Goal: Transaction & Acquisition: Obtain resource

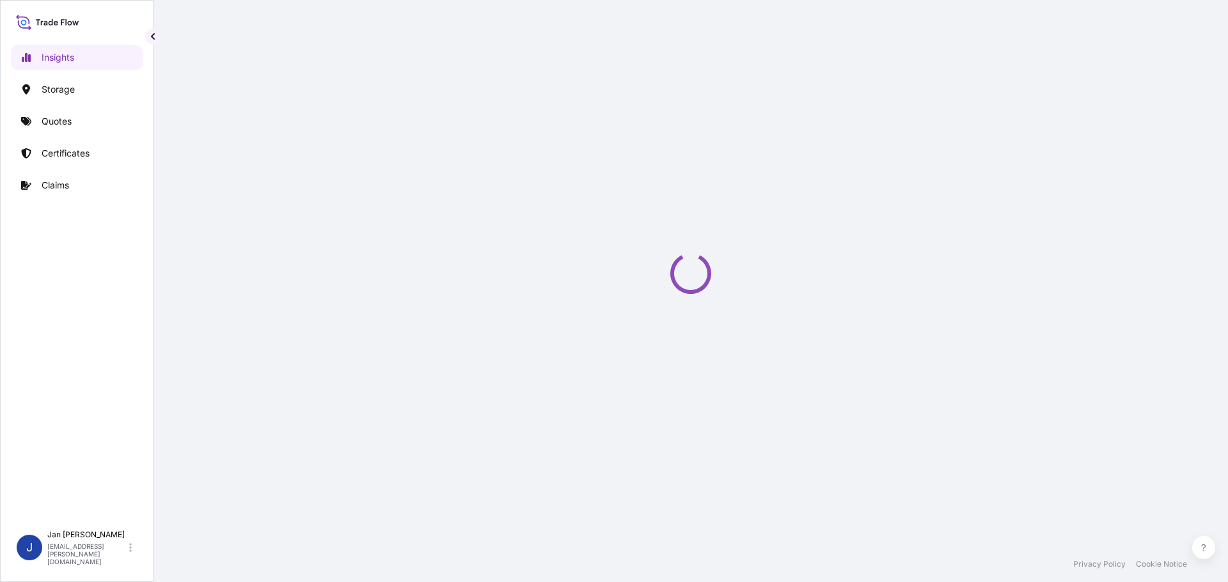
select select "2025"
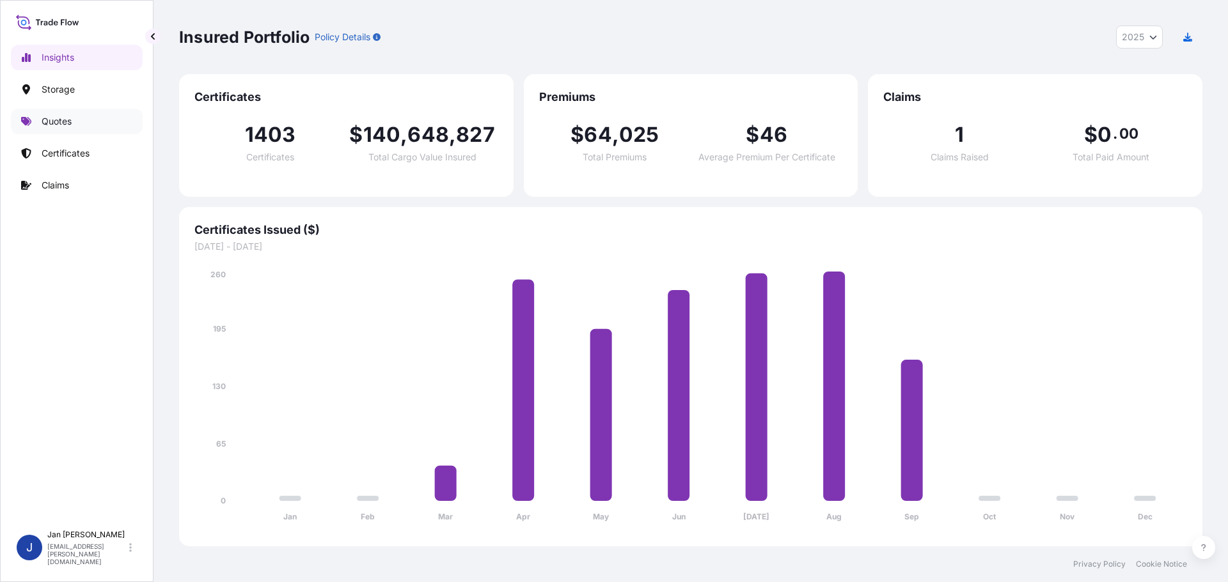
click at [80, 118] on link "Quotes" at bounding box center [77, 122] width 132 height 26
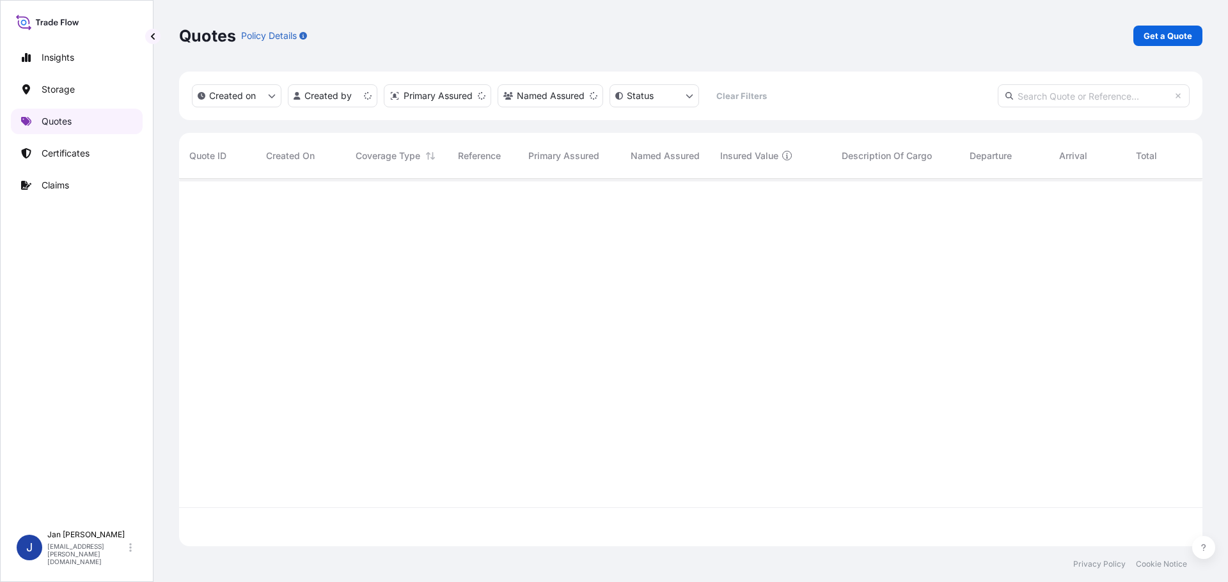
scroll to position [365, 1013]
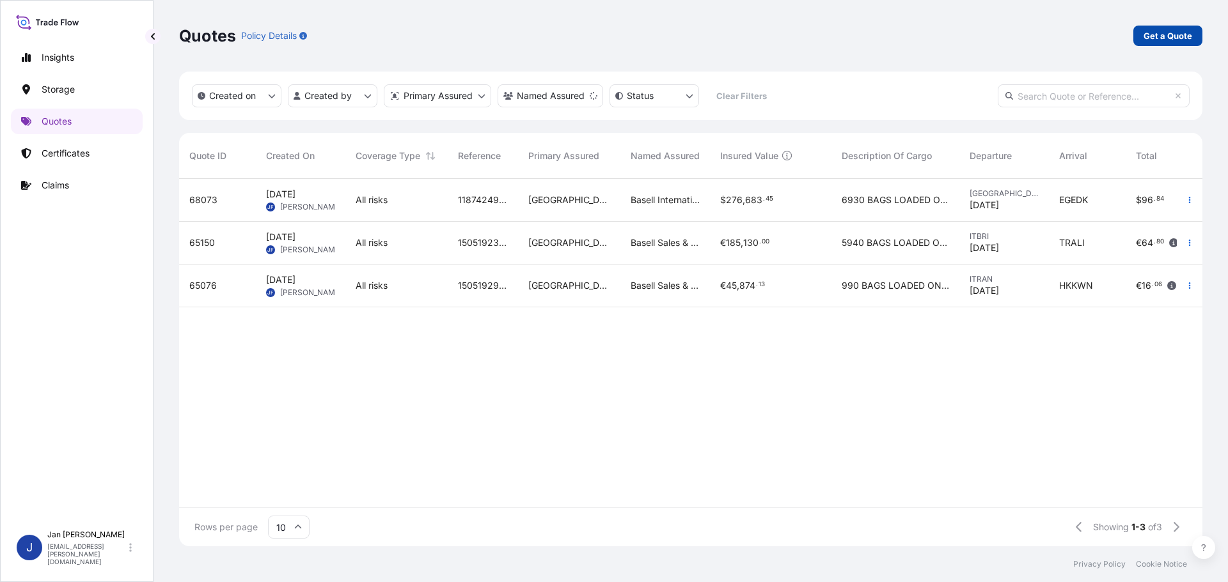
click at [1167, 26] on link "Get a Quote" at bounding box center [1167, 36] width 69 height 20
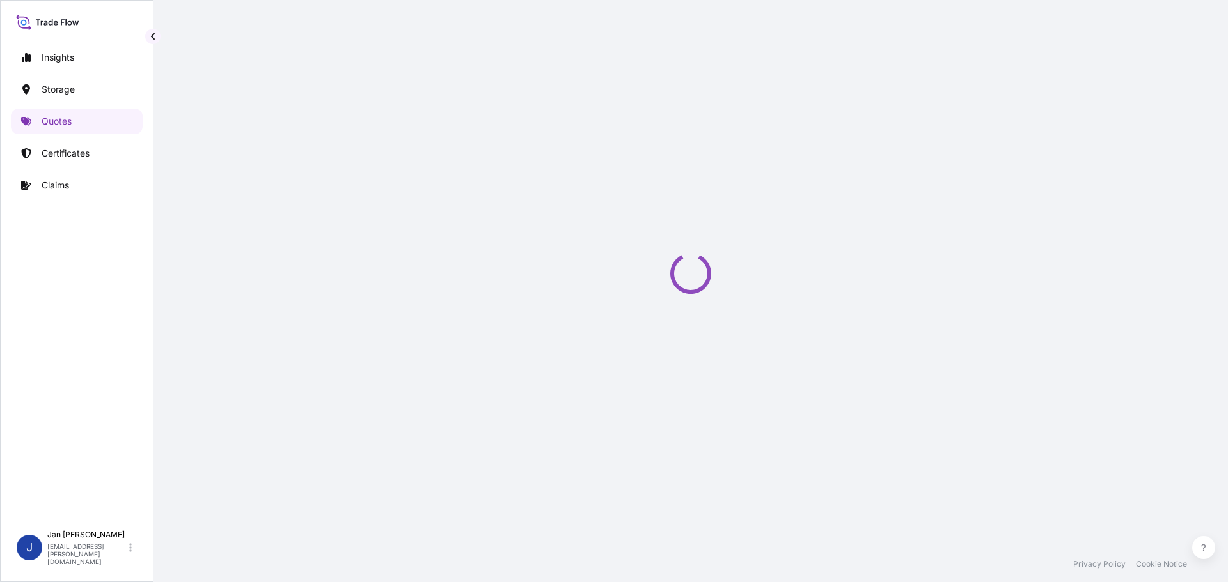
select select "Water"
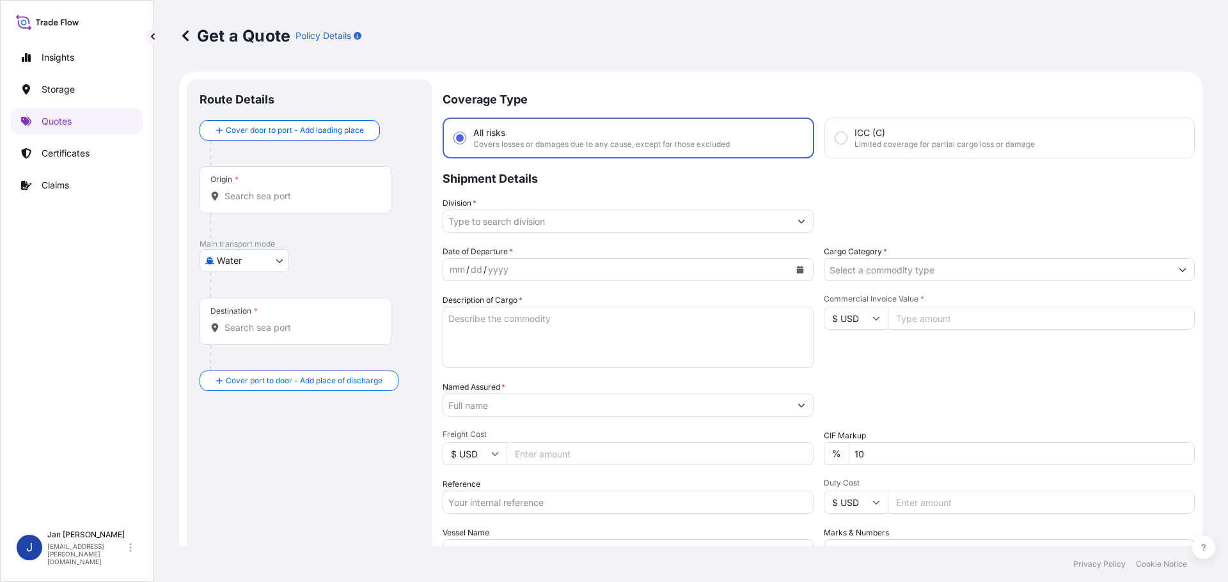
scroll to position [20, 0]
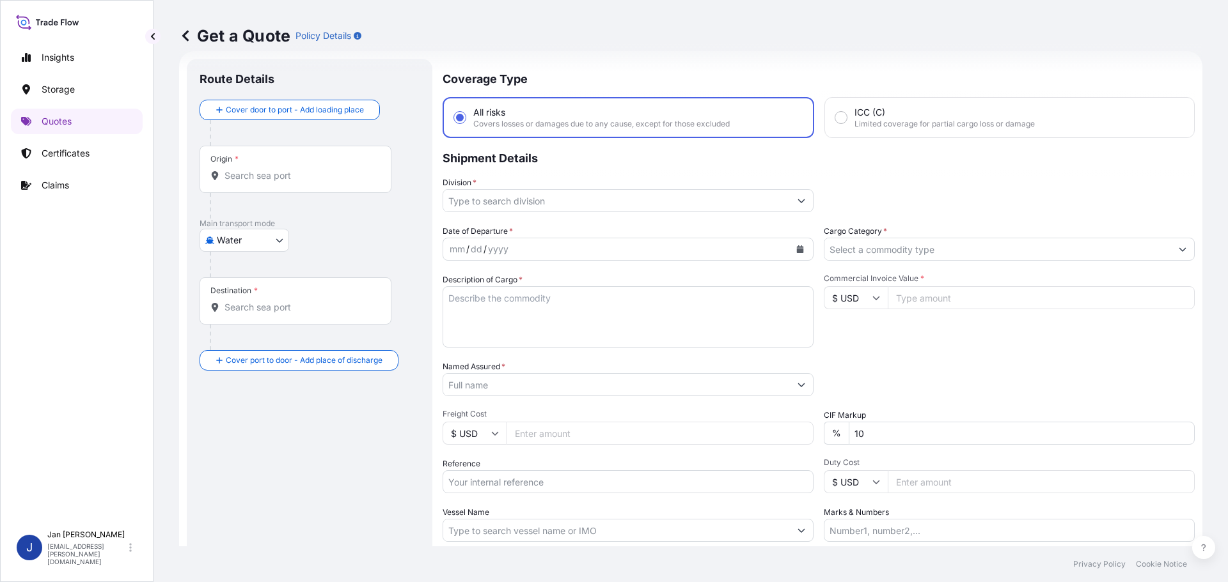
click at [503, 403] on div "Date of Departure * mm / dd / yyyy Cargo Category * Description of Cargo * Comm…" at bounding box center [818, 383] width 752 height 317
click at [554, 471] on input "Reference" at bounding box center [627, 482] width 371 height 23
paste input "1187431340"
type input "1187431340 /"
click at [281, 178] on input "Origin *" at bounding box center [299, 175] width 151 height 13
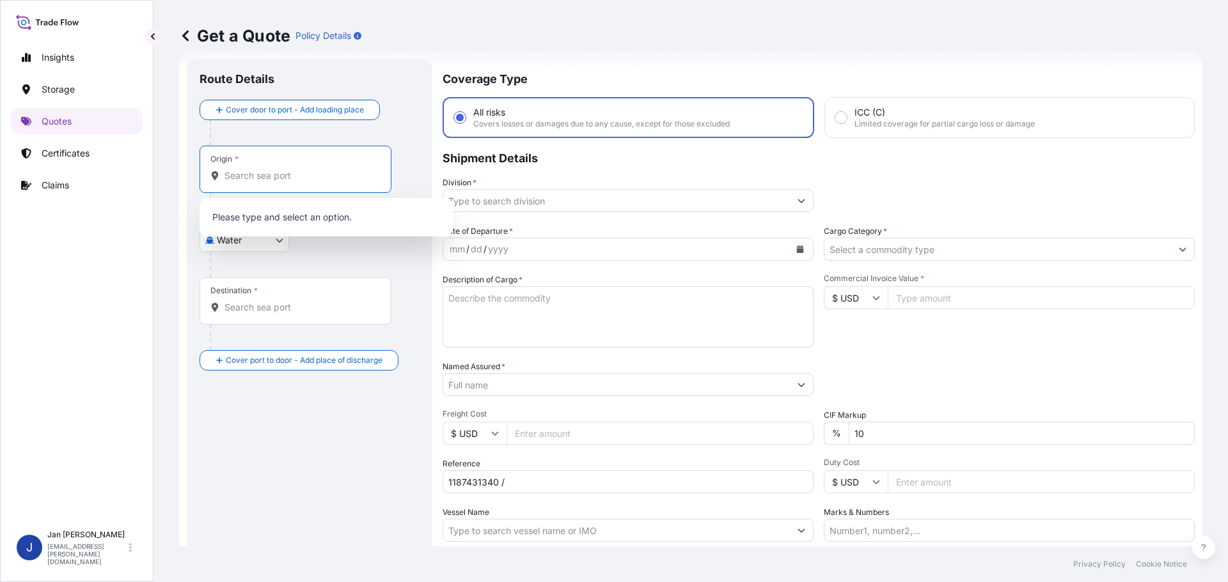
paste input "MARSEILLES"
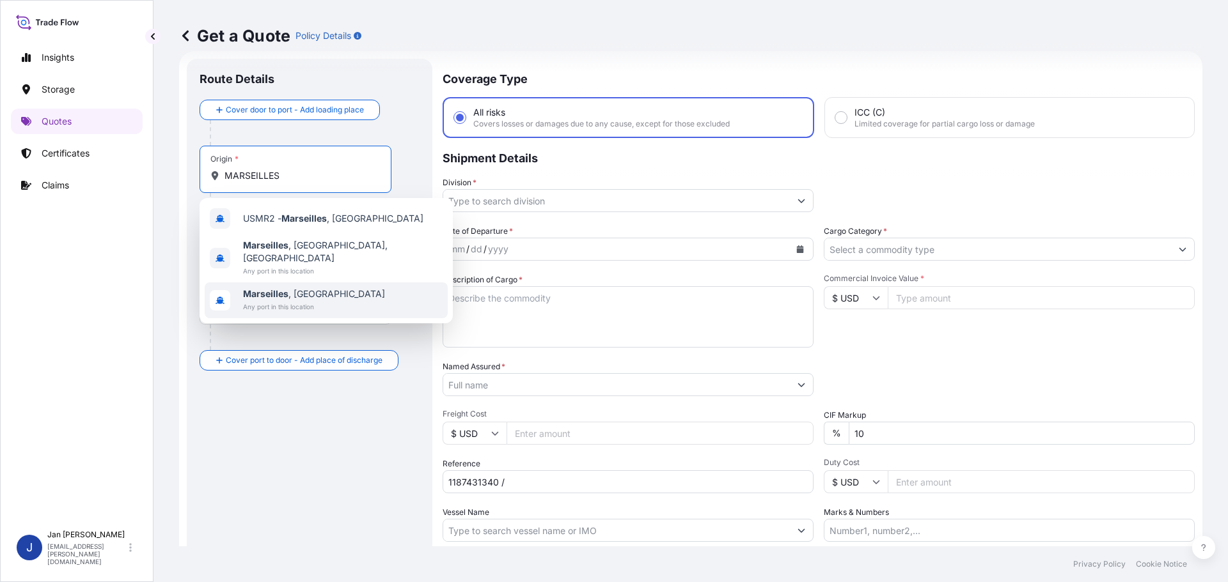
click at [304, 301] on span "Any port in this location" at bounding box center [314, 307] width 142 height 13
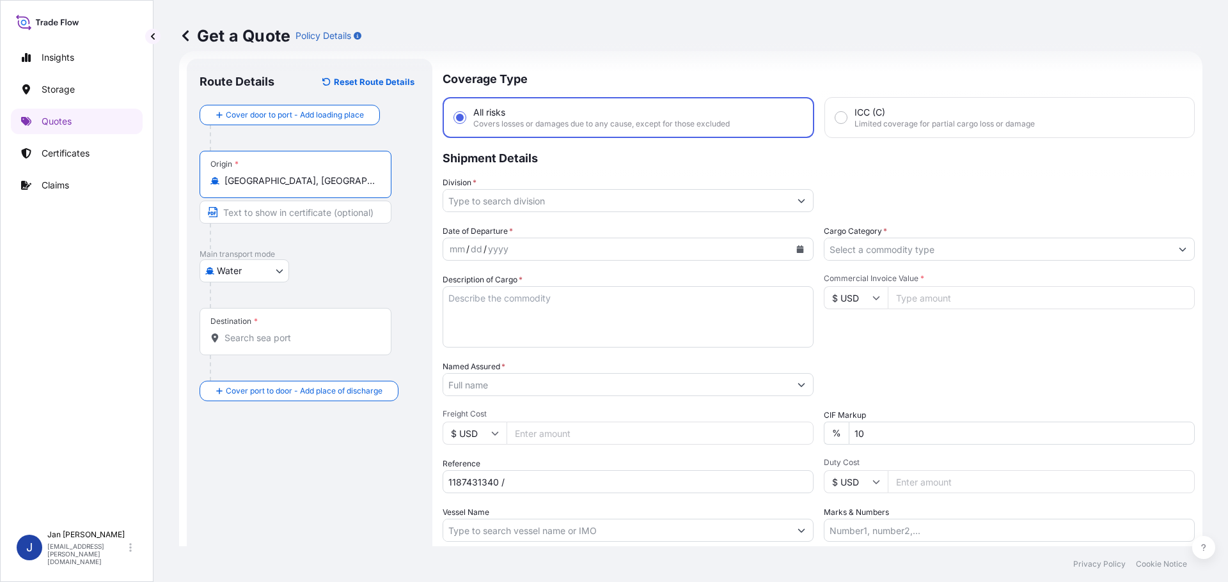
type input "[GEOGRAPHIC_DATA], [GEOGRAPHIC_DATA]"
click at [391, 237] on div at bounding box center [301, 237] width 182 height 26
click at [248, 343] on input "Destination *" at bounding box center [299, 338] width 151 height 13
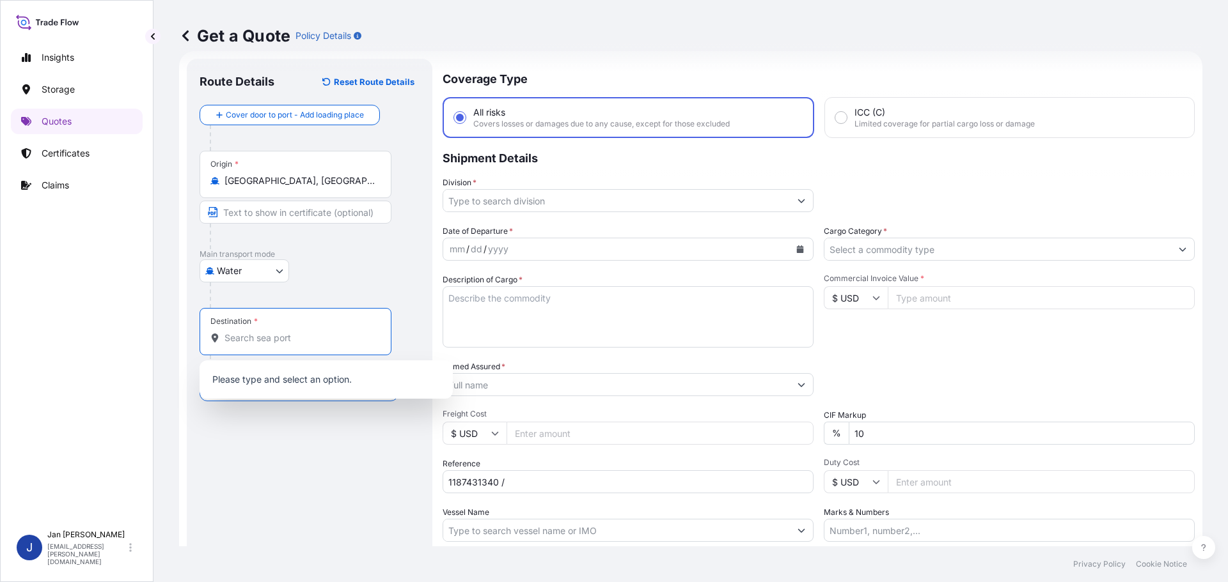
paste input "BEJAIA"
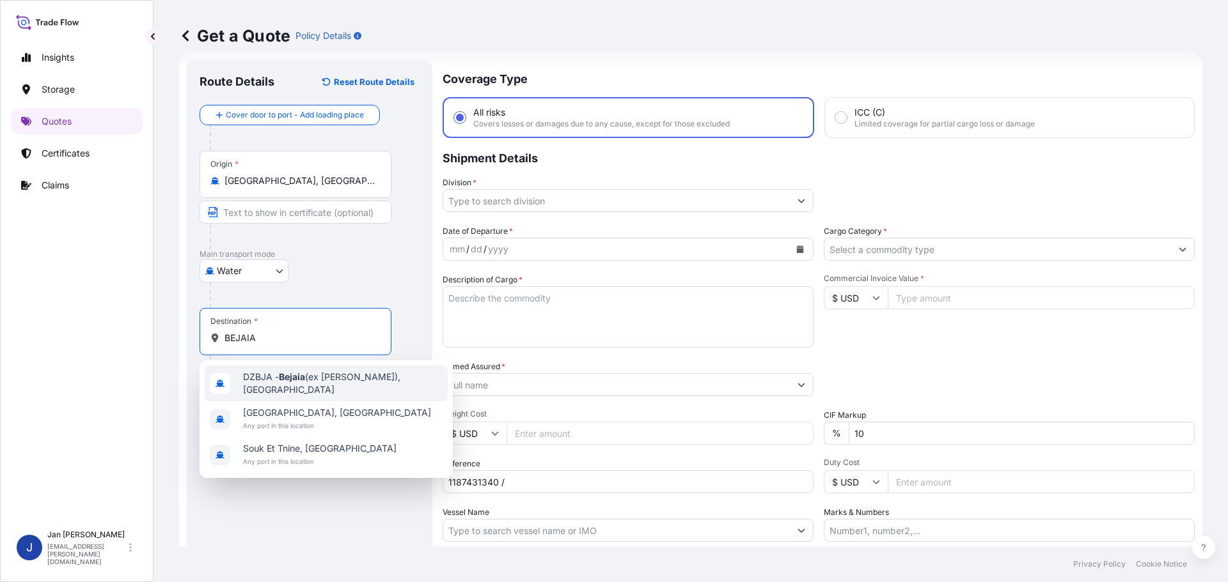
click at [319, 372] on div "DZBJA - Bejaia (ex [PERSON_NAME]), [GEOGRAPHIC_DATA]" at bounding box center [326, 384] width 243 height 36
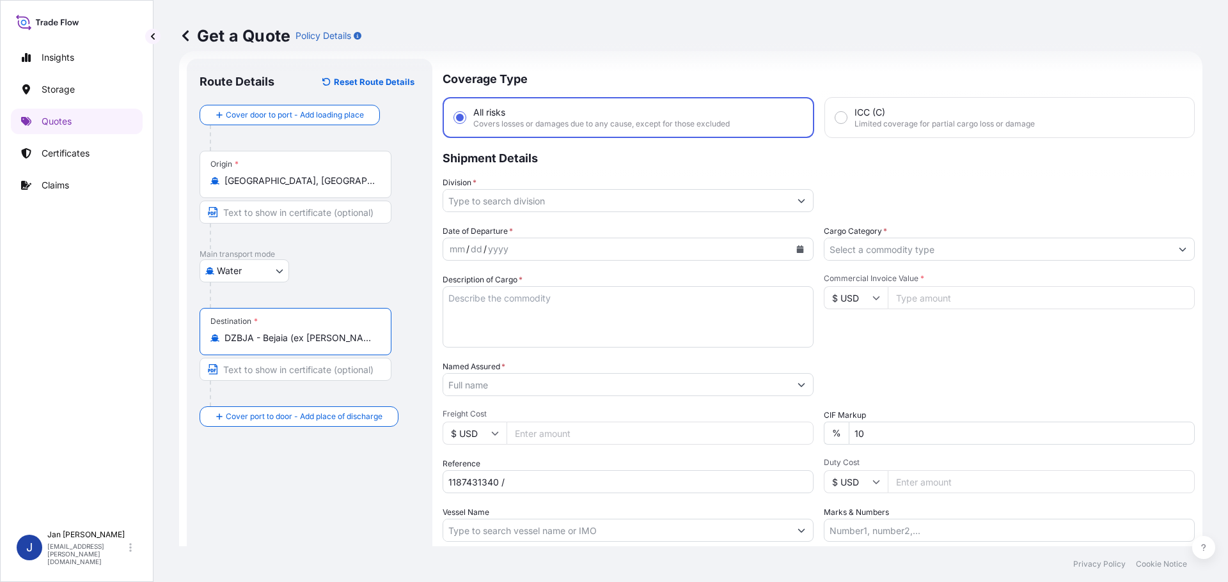
type input "DZBJA - Bejaia (ex [PERSON_NAME]), [GEOGRAPHIC_DATA]"
click at [337, 281] on div "Water Air Water Inland" at bounding box center [311, 271] width 224 height 23
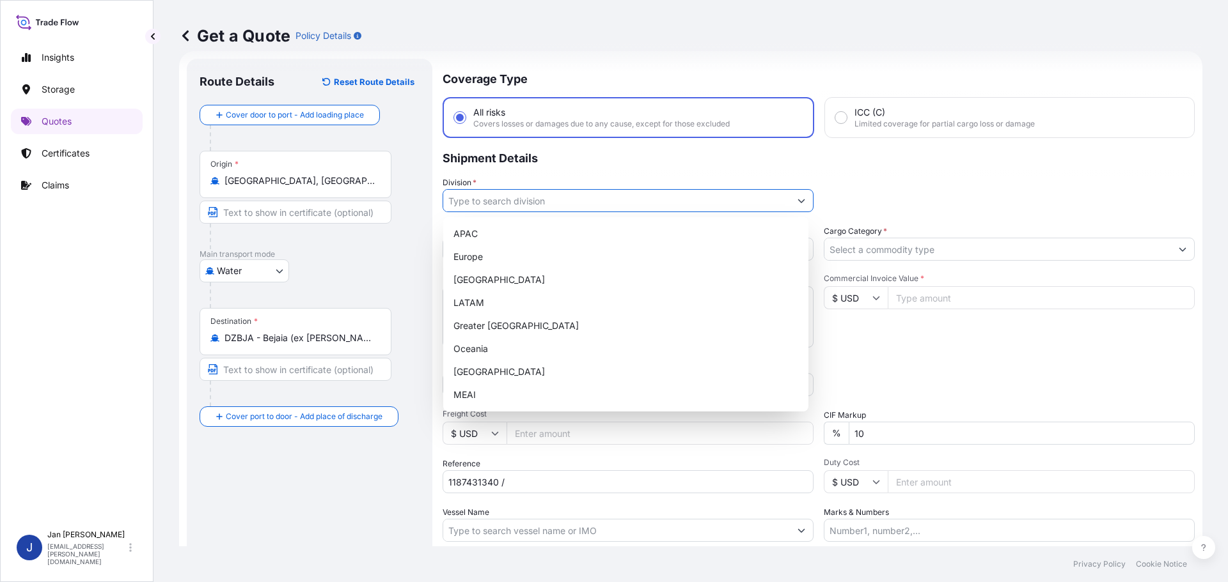
click at [610, 206] on input "Division *" at bounding box center [616, 200] width 347 height 23
click at [559, 254] on div "Europe" at bounding box center [625, 257] width 355 height 23
type input "Europe"
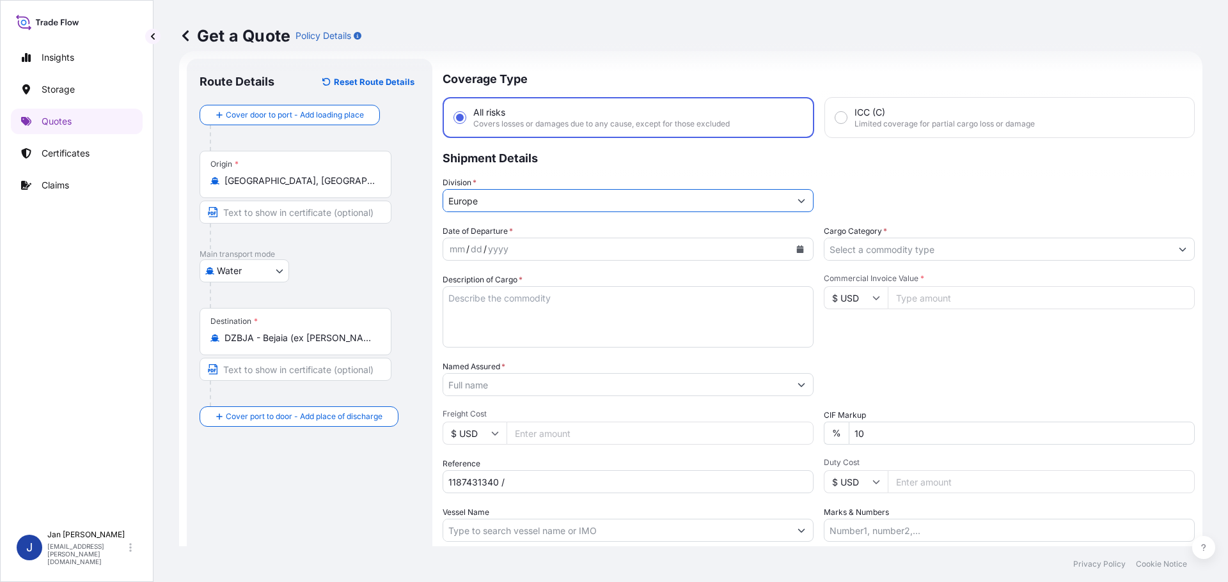
click at [886, 261] on div "Date of Departure * mm / dd / yyyy Cargo Category * Description of Cargo * Comm…" at bounding box center [818, 383] width 752 height 317
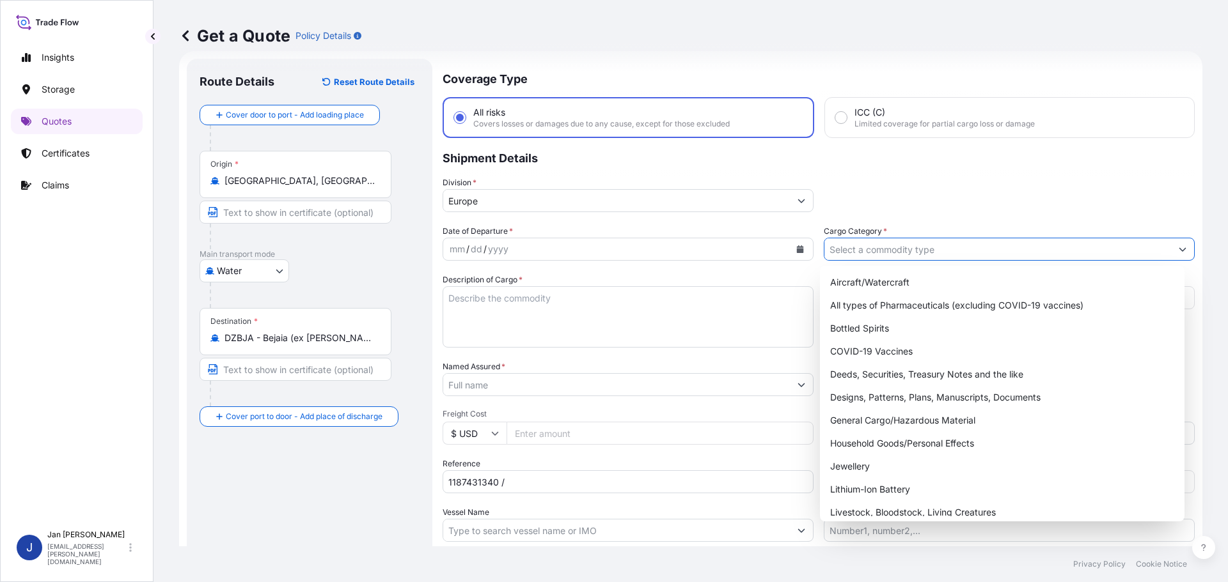
click at [893, 245] on input "Cargo Category *" at bounding box center [997, 249] width 347 height 23
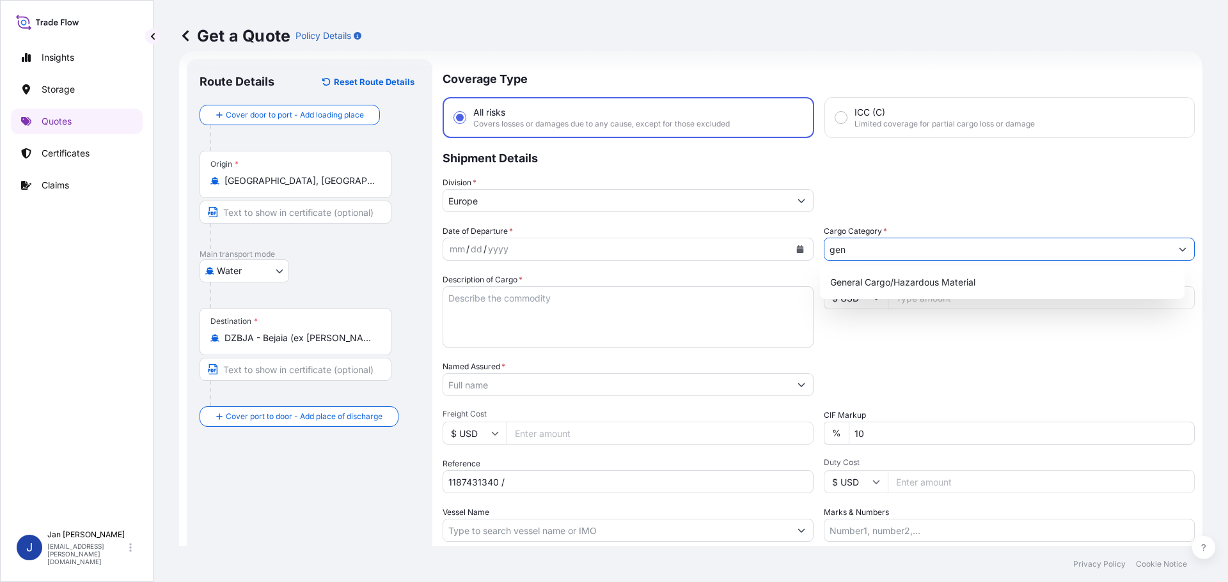
click at [896, 276] on div "General Cargo/Hazardous Material" at bounding box center [1002, 282] width 355 height 23
type input "General Cargo/Hazardous Material"
click at [965, 155] on p "Shipment Details" at bounding box center [818, 157] width 752 height 38
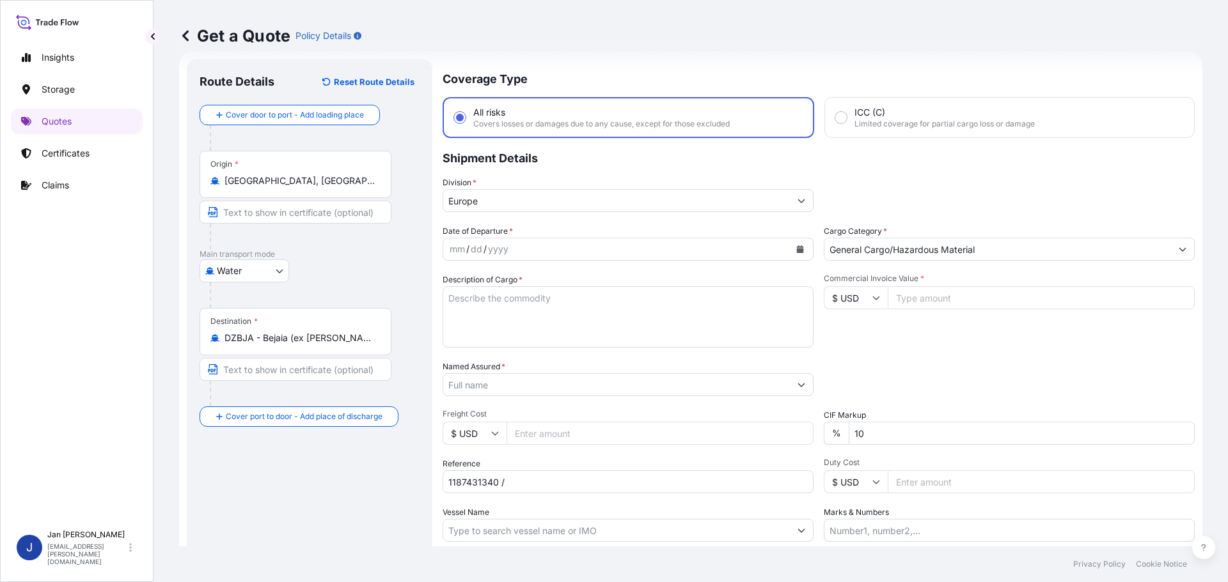
click at [790, 244] on button "Calendar" at bounding box center [800, 249] width 20 height 20
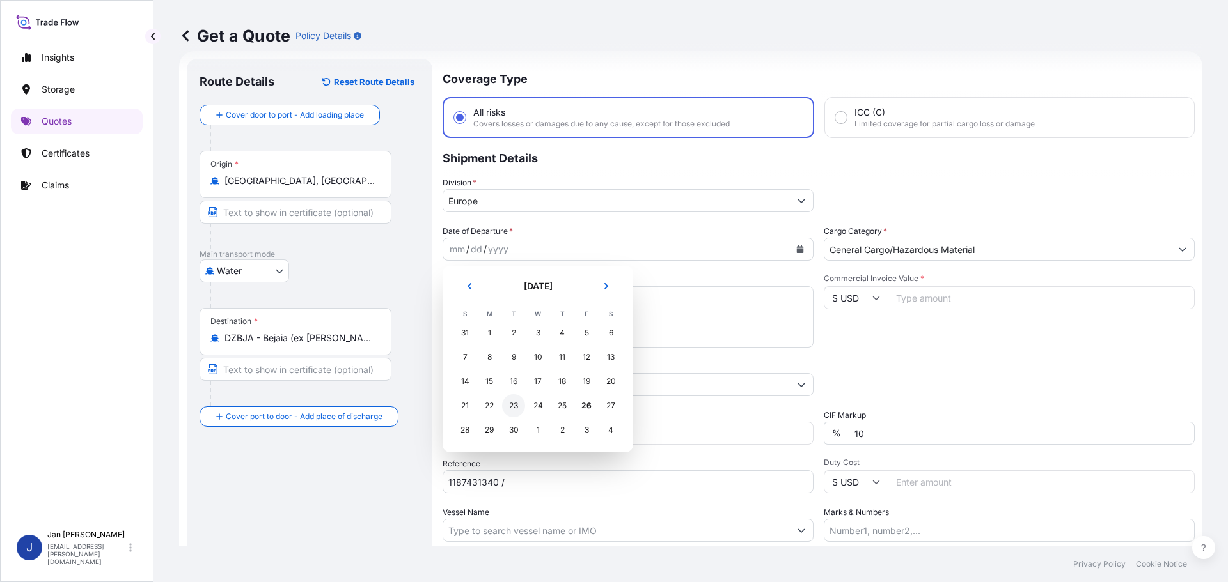
click at [510, 407] on div "23" at bounding box center [513, 405] width 23 height 23
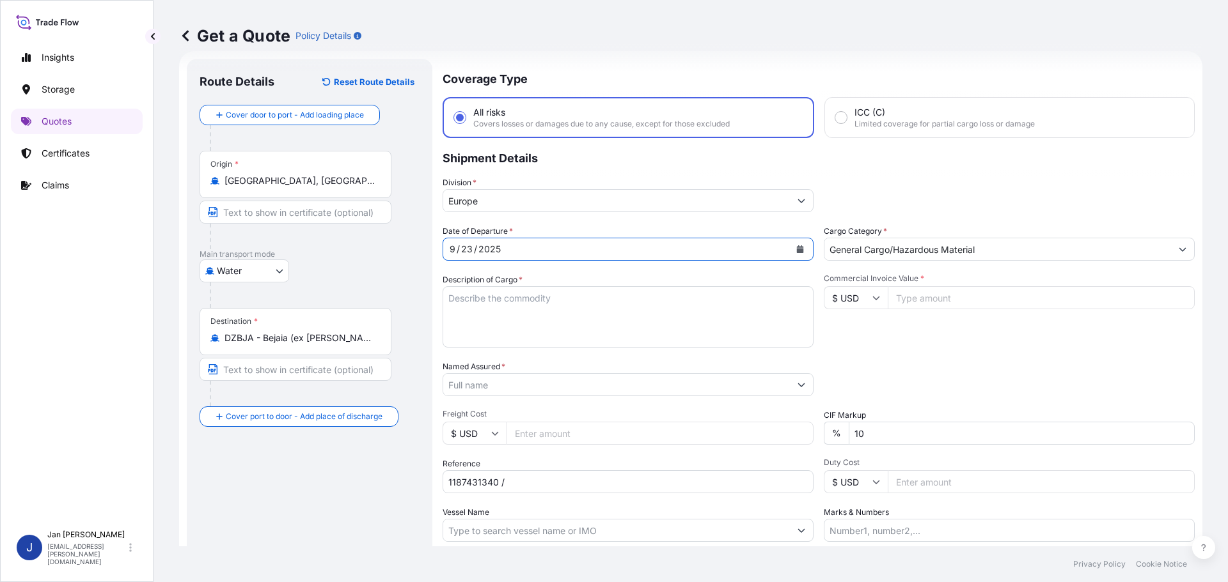
click at [1060, 336] on div "Commercial Invoice Value * $ USD" at bounding box center [1009, 311] width 371 height 74
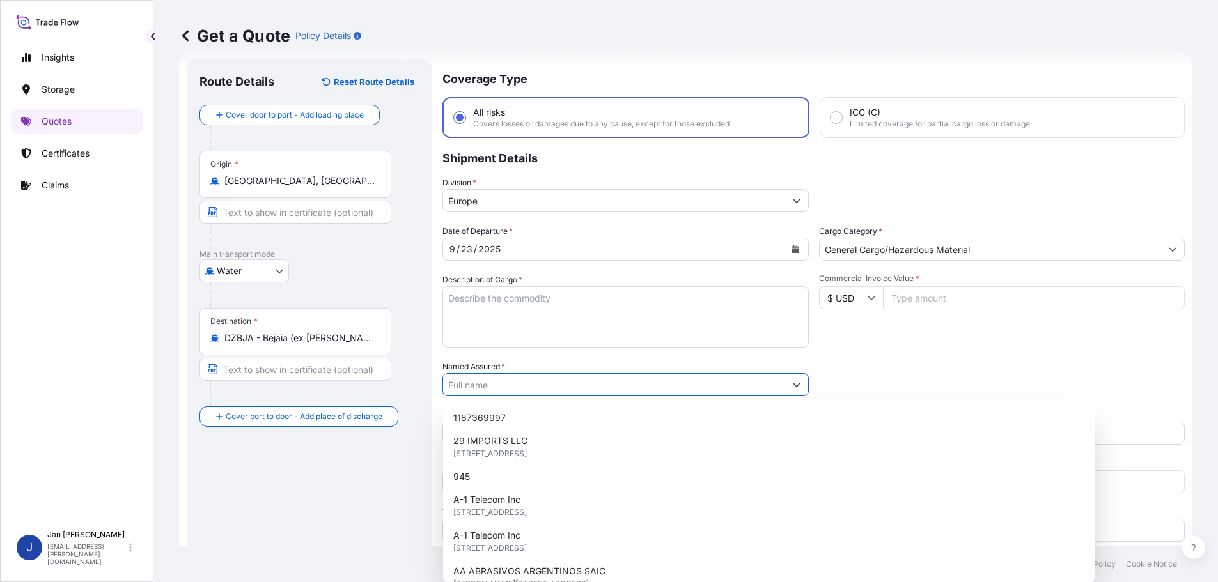
click at [656, 384] on input "Named Assured *" at bounding box center [614, 384] width 342 height 23
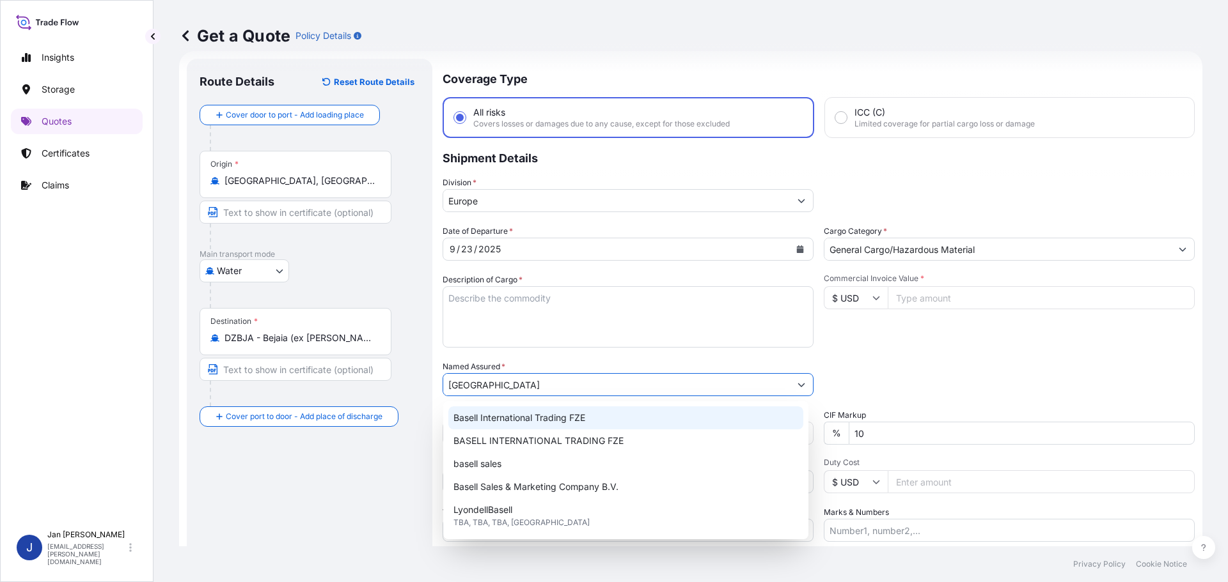
click at [517, 413] on span "Basell International Trading FZE" at bounding box center [519, 418] width 132 height 13
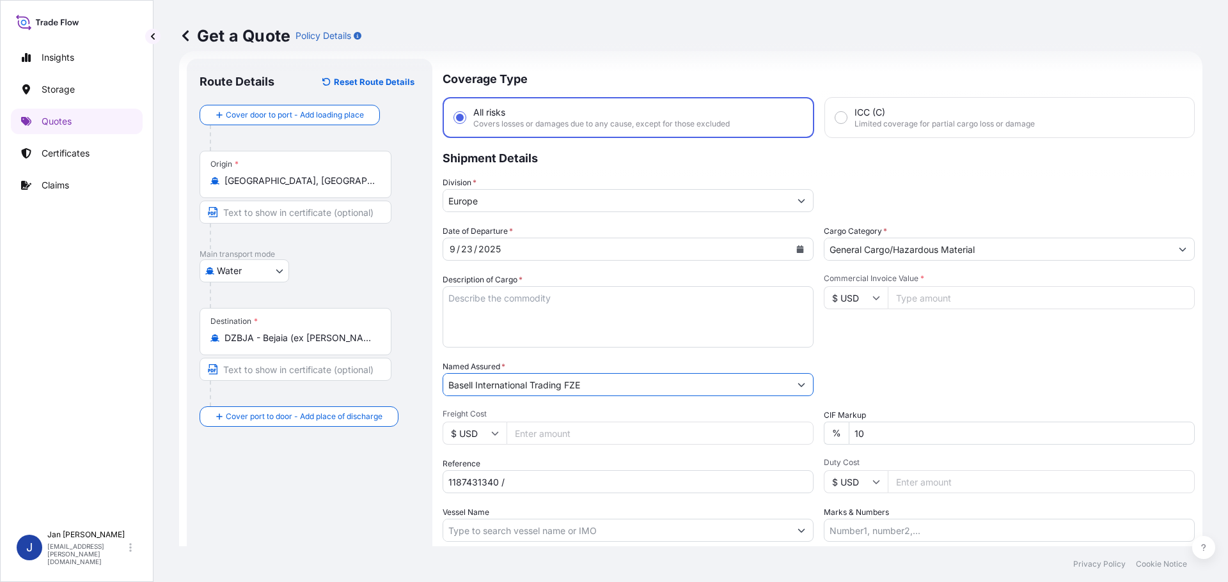
type input "Basell International Trading FZE"
click at [972, 318] on div "Commercial Invoice Value * $ USD" at bounding box center [1009, 311] width 371 height 74
click at [1061, 418] on div "CIF Markup % 10" at bounding box center [1009, 427] width 371 height 36
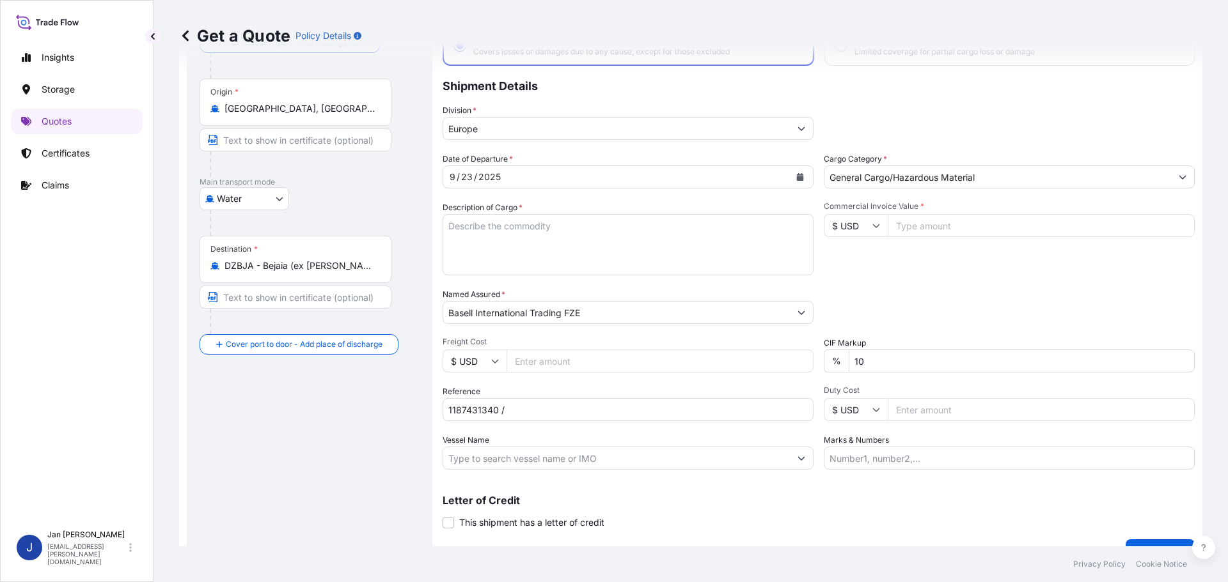
scroll to position [119, 0]
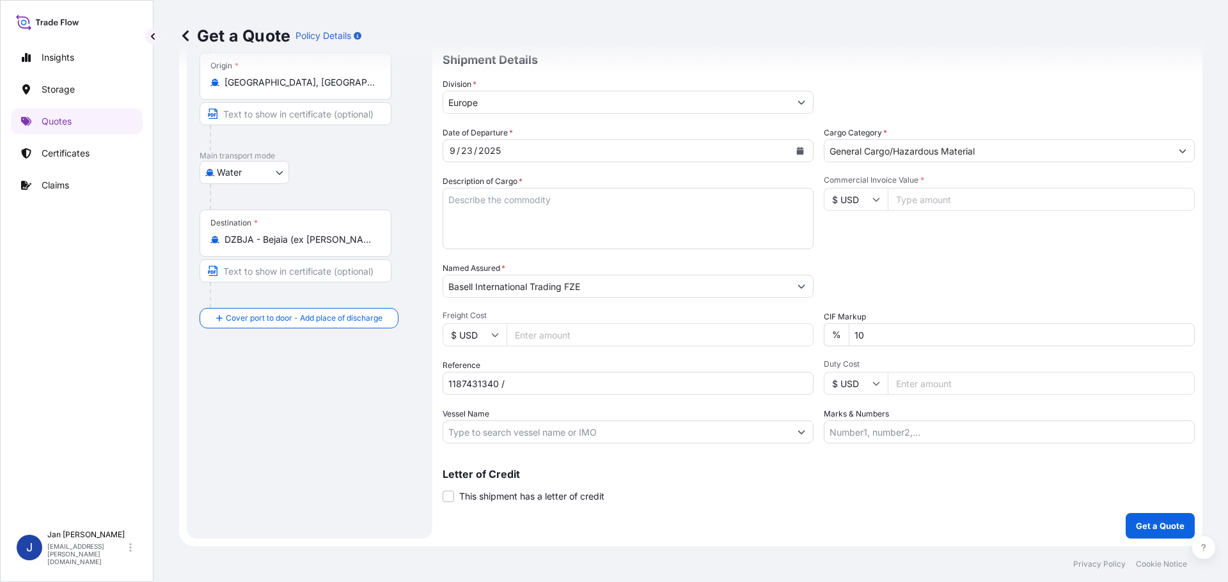
click at [497, 450] on div "Coverage Type All risks Covers losses or damages due to any cause, except for t…" at bounding box center [818, 249] width 752 height 579
click at [494, 442] on input "Vessel Name" at bounding box center [616, 432] width 347 height 23
paste input "CONTSHIP ACE"
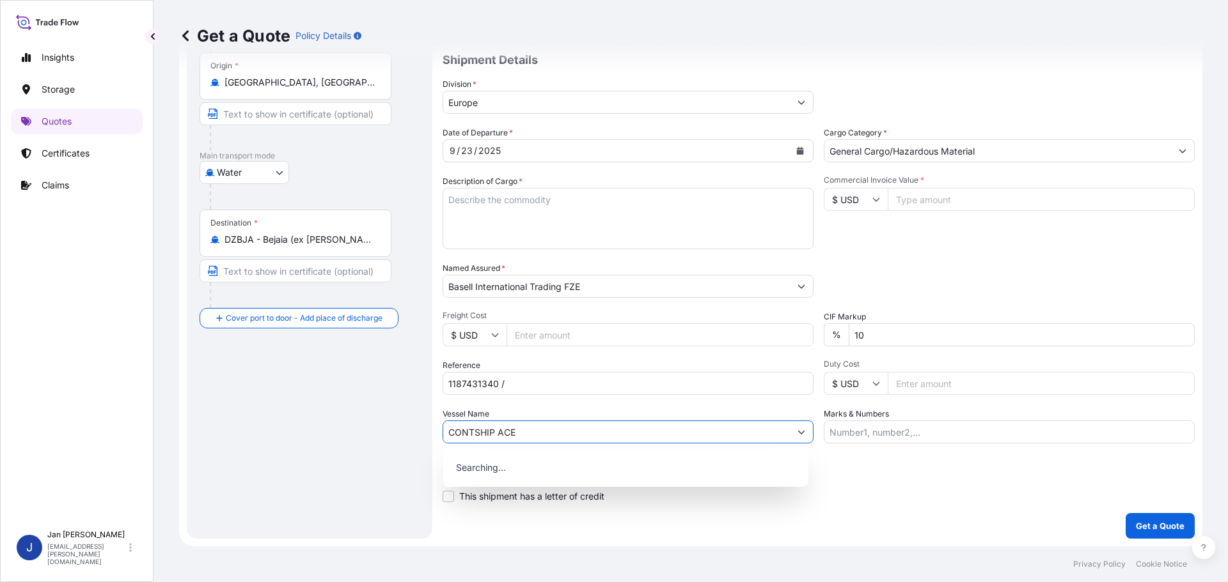
type input "CONTSHIP ACE"
click at [579, 410] on div "Vessel Name CONTSHIP ACE" at bounding box center [627, 426] width 371 height 36
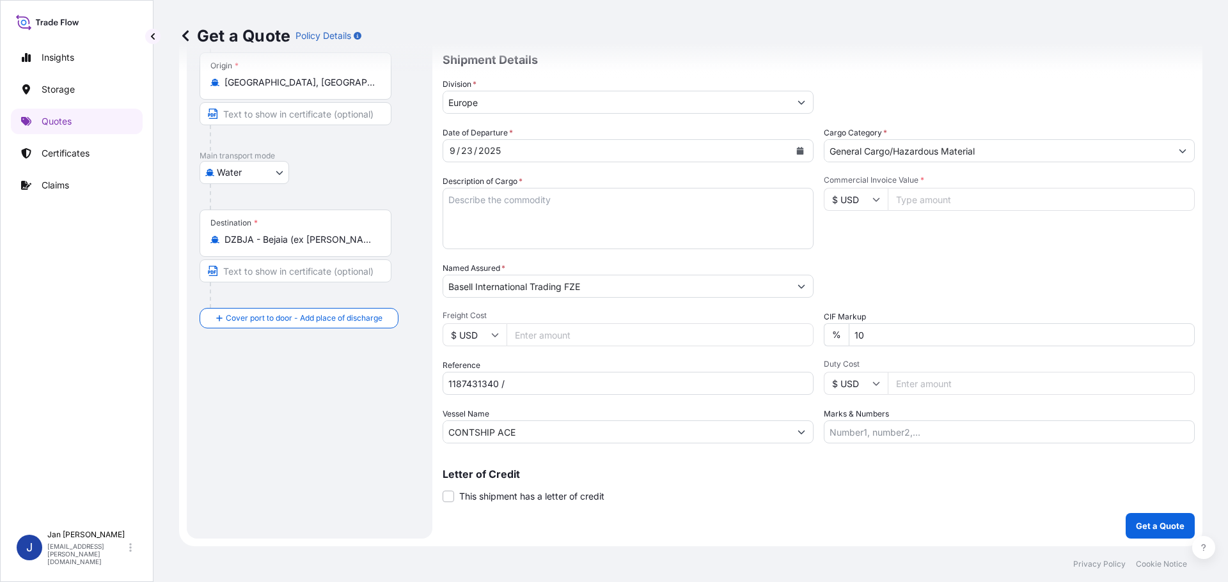
click at [939, 190] on input "Commercial Invoice Value *" at bounding box center [1040, 199] width 307 height 23
type input "46885.62"
click at [966, 256] on div "Date of Departure * [DATE] Cargo Category * General Cargo/Hazardous Material De…" at bounding box center [818, 285] width 752 height 317
click at [623, 211] on textarea "Description of Cargo *" at bounding box center [627, 218] width 371 height 61
paste textarea "POLYETHYLENE 1980 BAGS LOADED ONTO 36 PALLETS LOADED INTO 2 40' HIGH CUBE CONTA…"
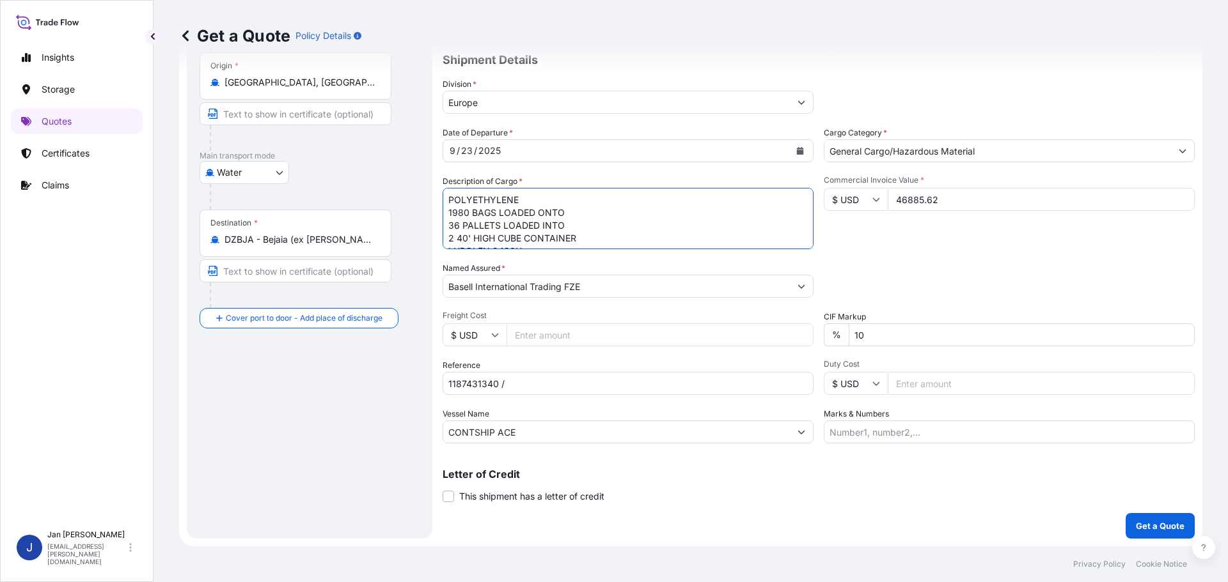
scroll to position [20, 0]
type textarea "POLYETHYLENE 1980 BAGS LOADED ONTO 36 PALLETS LOADED INTO 2 40' HIGH CUBE CONTA…"
click at [687, 368] on div "Reference 1187431340 /" at bounding box center [627, 377] width 371 height 36
click at [685, 379] on input "1187431340 /" at bounding box center [627, 383] width 371 height 23
paste input "5013218103 / 5013219303 / 304254592"
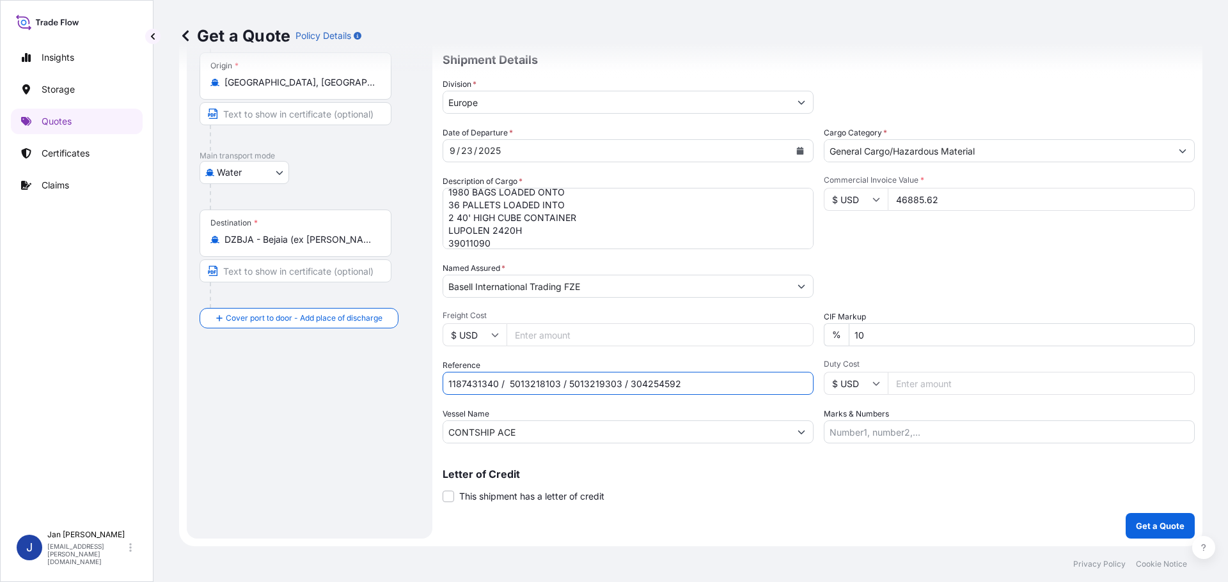
type input "1187431340 / 5013218103 / 5013219303 / 304254592"
click at [1137, 524] on p "Get a Quote" at bounding box center [1160, 526] width 49 height 13
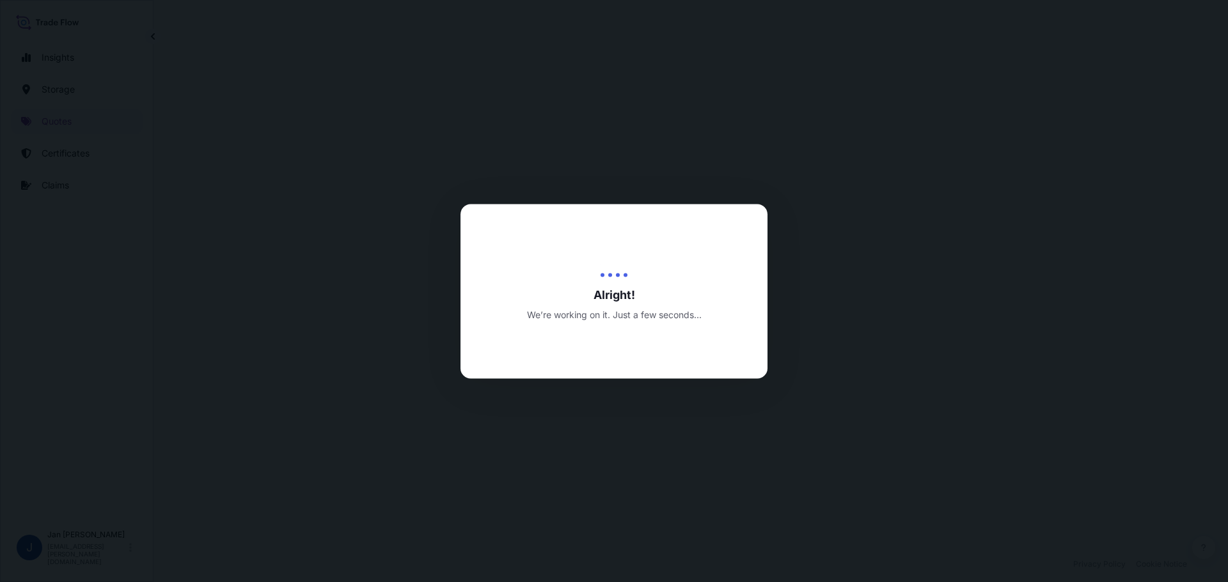
select select "Water"
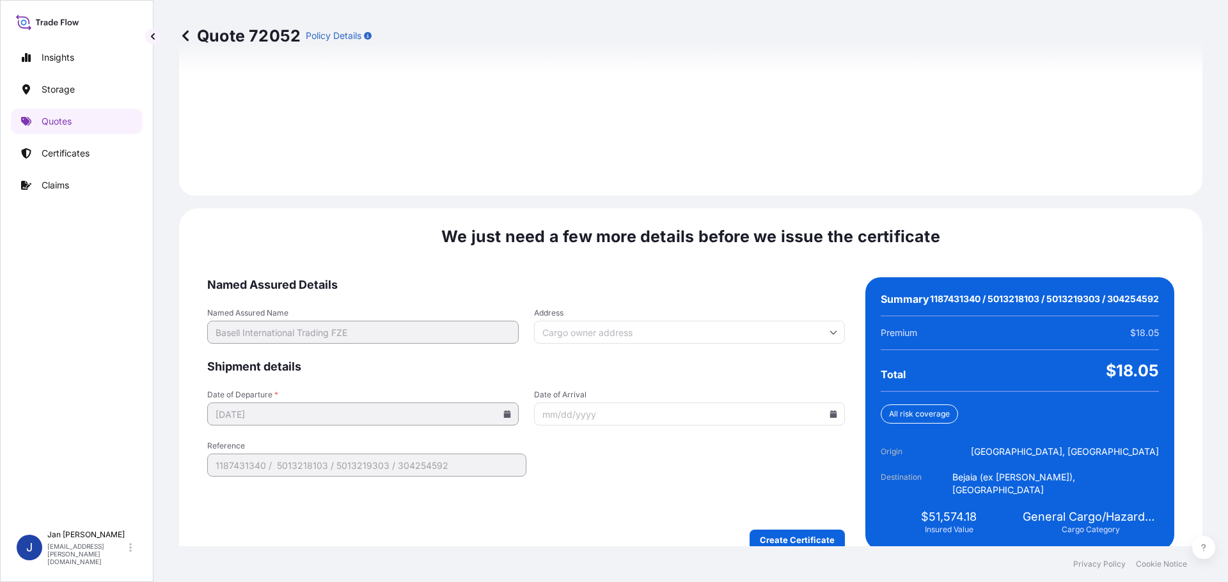
scroll to position [1815, 0]
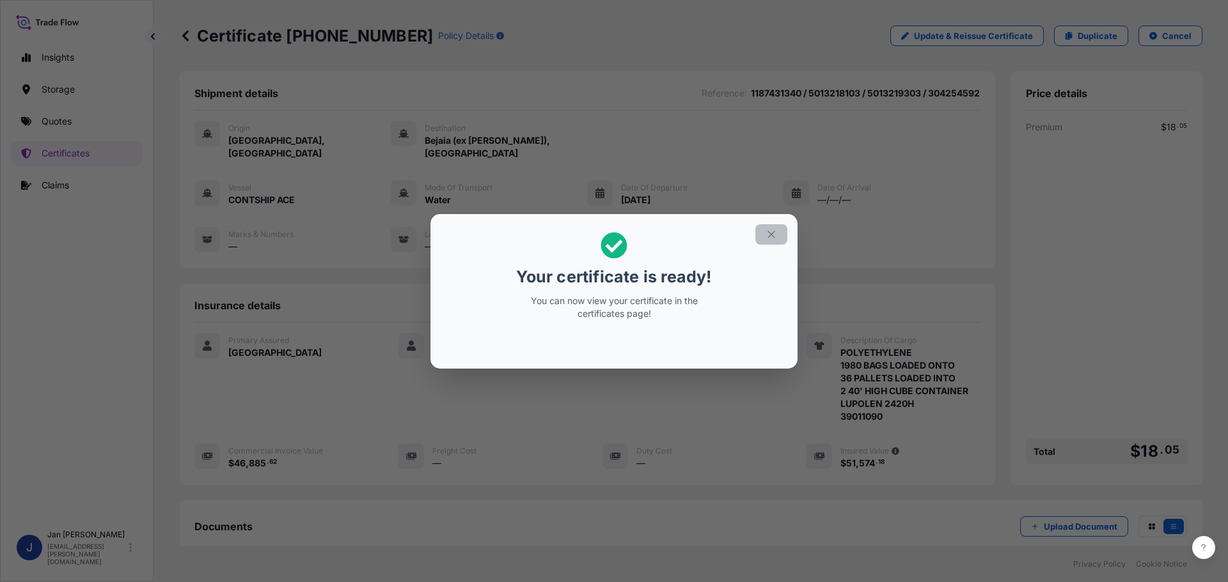
click at [771, 235] on icon "button" at bounding box center [771, 235] width 12 height 12
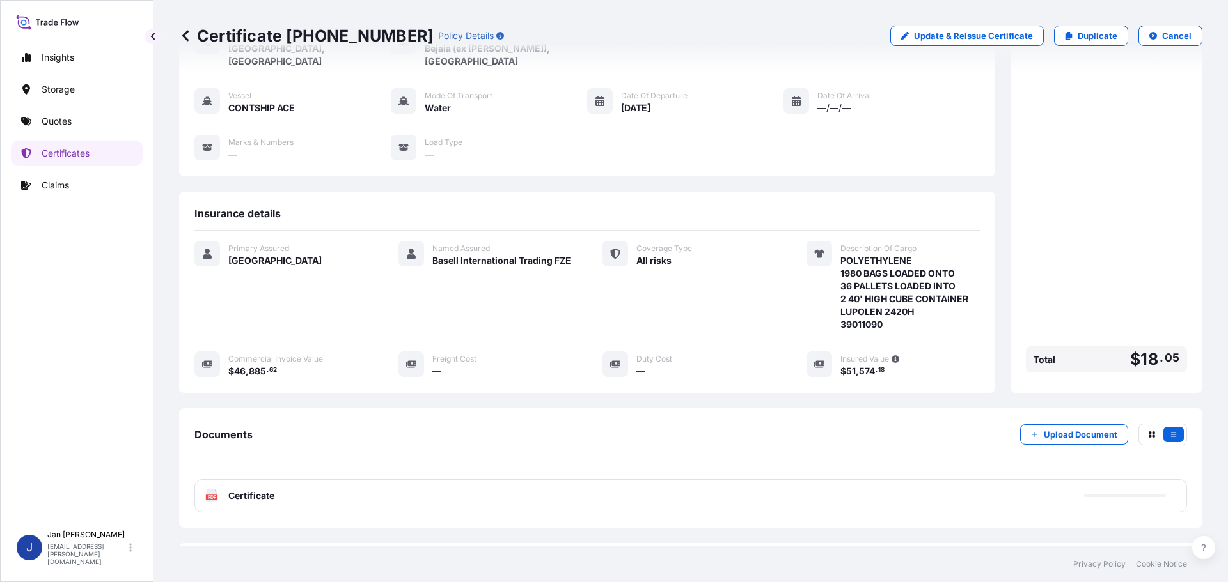
scroll to position [141, 0]
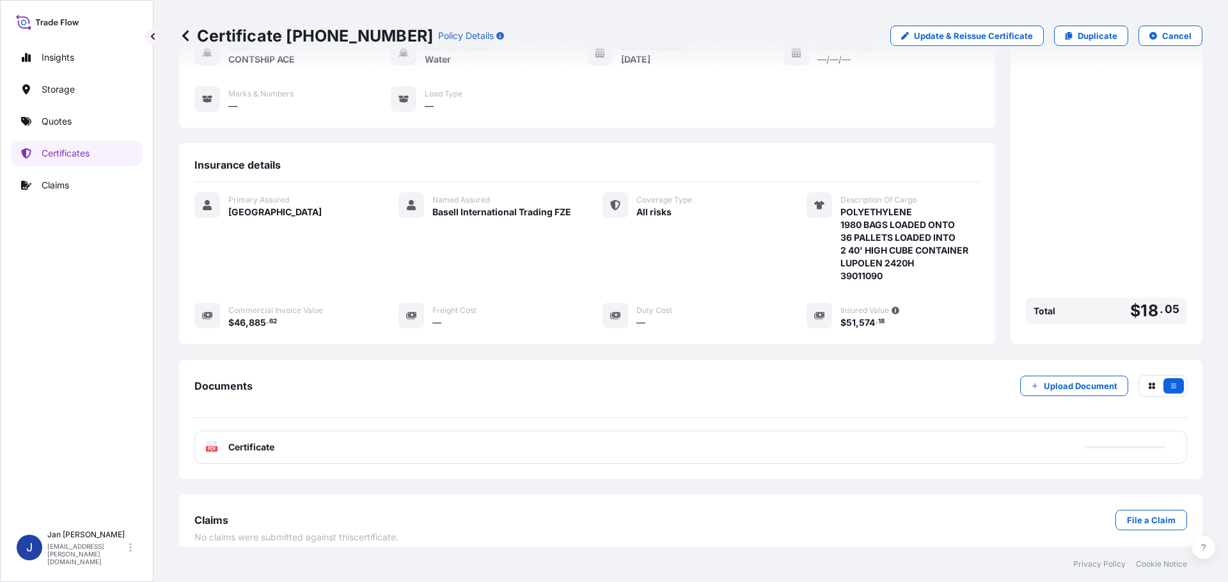
click at [277, 444] on div "PDF Certificate" at bounding box center [690, 447] width 992 height 33
click at [177, 444] on div "Certificate [PHONE_NUMBER] Policy Details Update & Reissue Certificate Duplicat…" at bounding box center [690, 273] width 1074 height 547
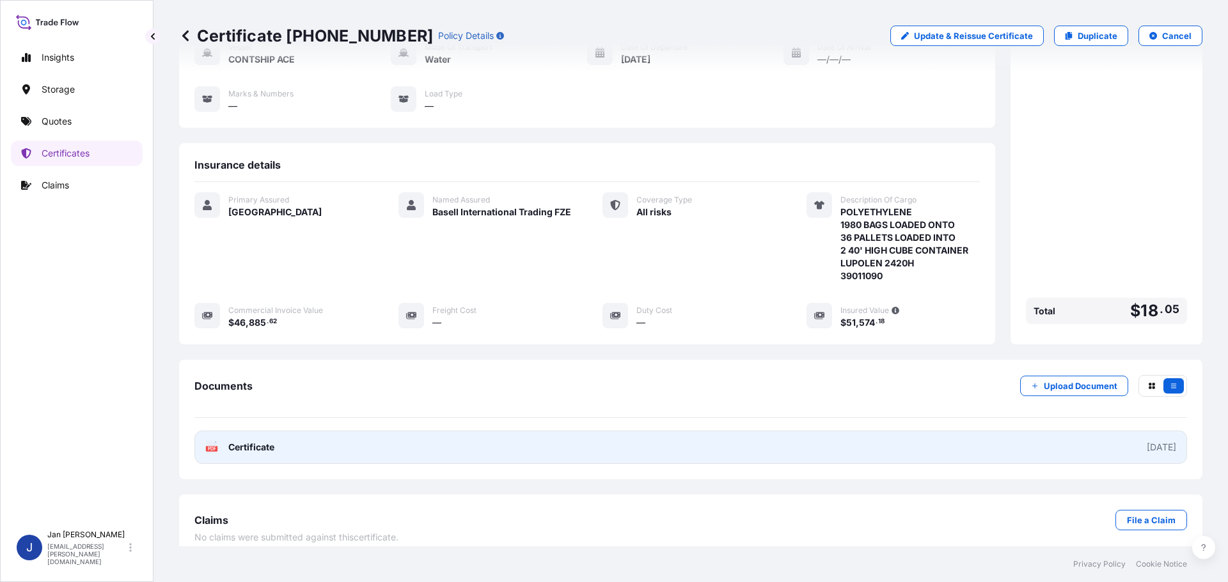
click at [249, 441] on span "Certificate" at bounding box center [251, 447] width 46 height 13
